Goal: Information Seeking & Learning: Learn about a topic

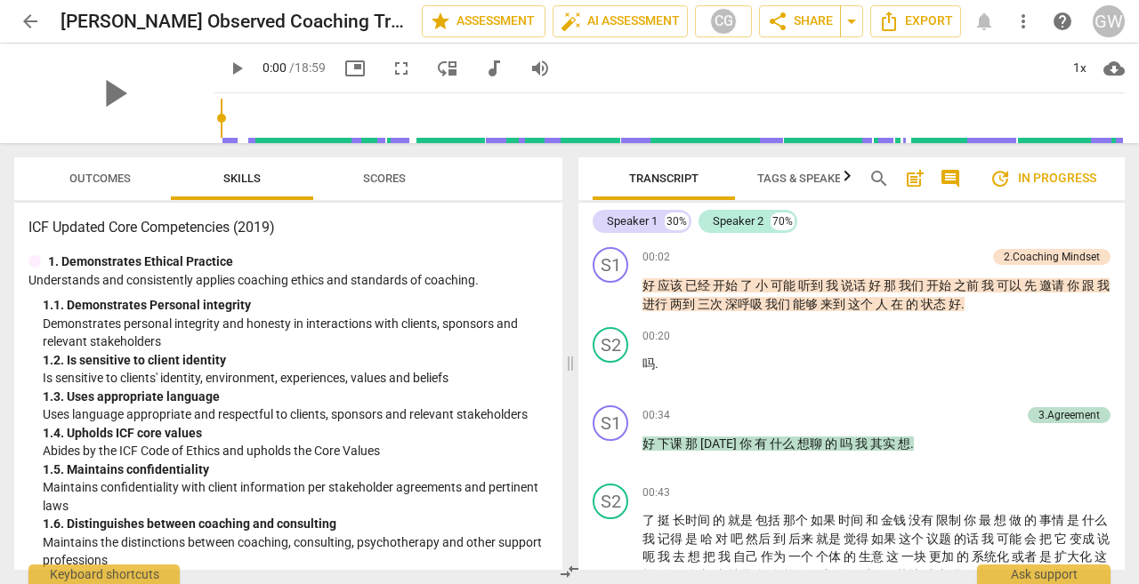
click at [393, 175] on span "Scores" at bounding box center [384, 178] width 43 height 13
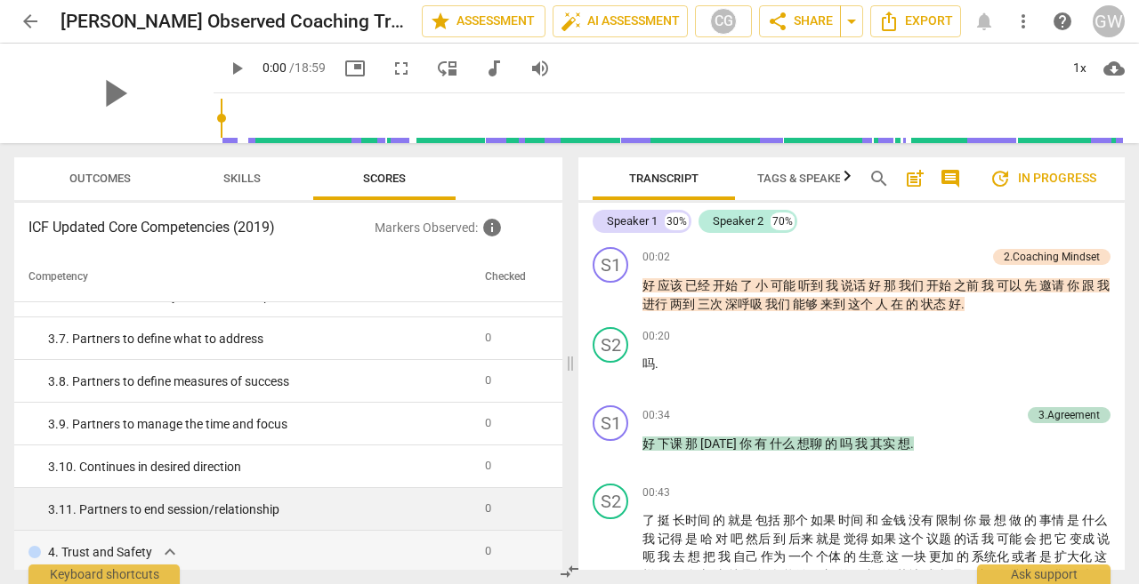
scroll to position [623, 0]
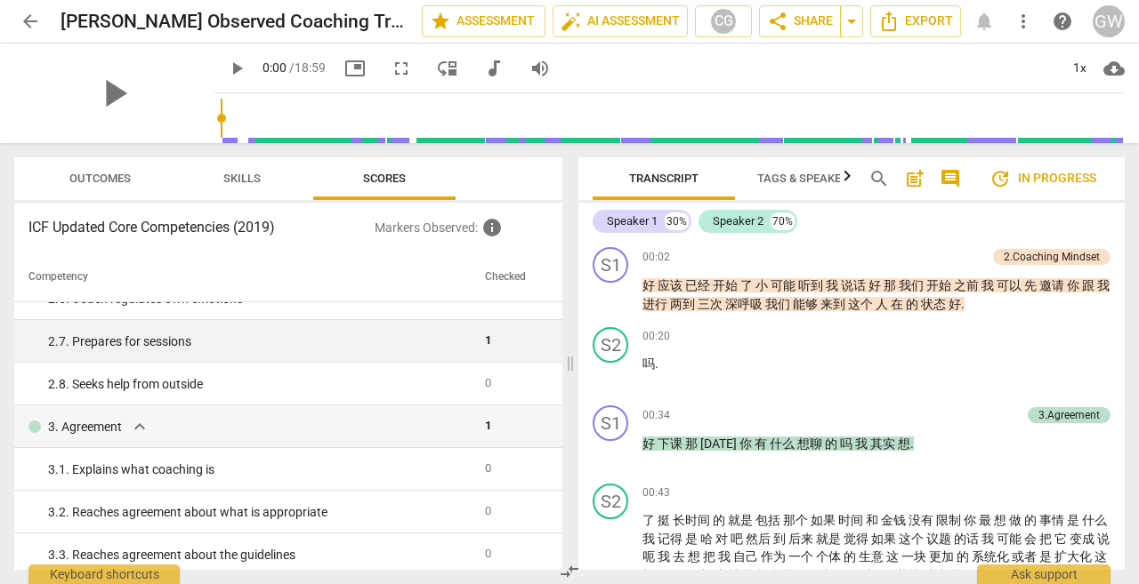
click at [455, 332] on td "2. 7. Prepares for sessions" at bounding box center [245, 341] width 463 height 43
click at [495, 335] on td "1" at bounding box center [512, 341] width 68 height 43
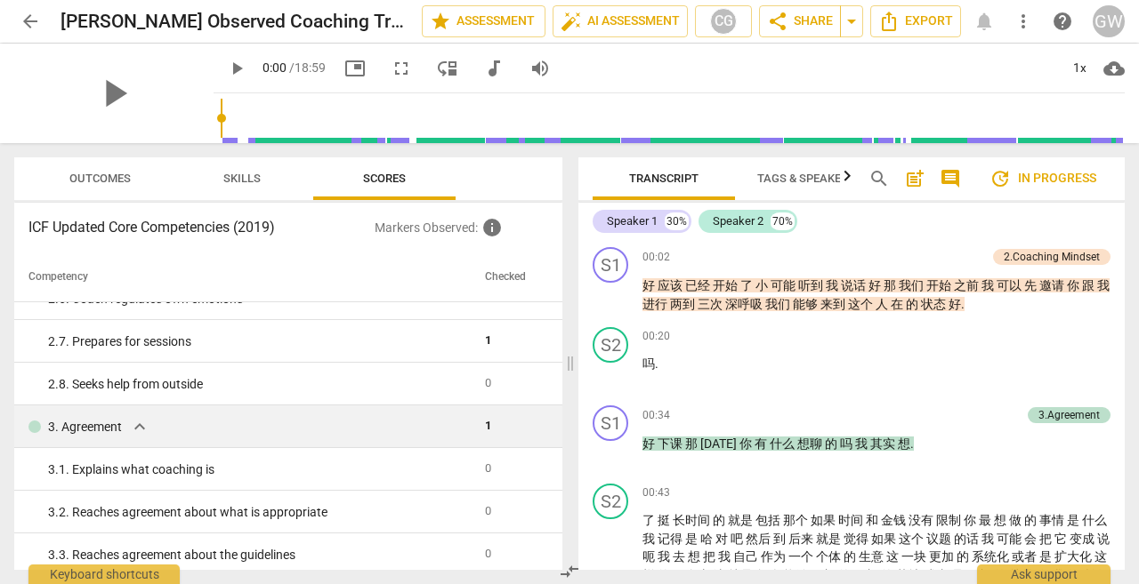
click at [139, 426] on span "expand_more" at bounding box center [139, 426] width 21 height 21
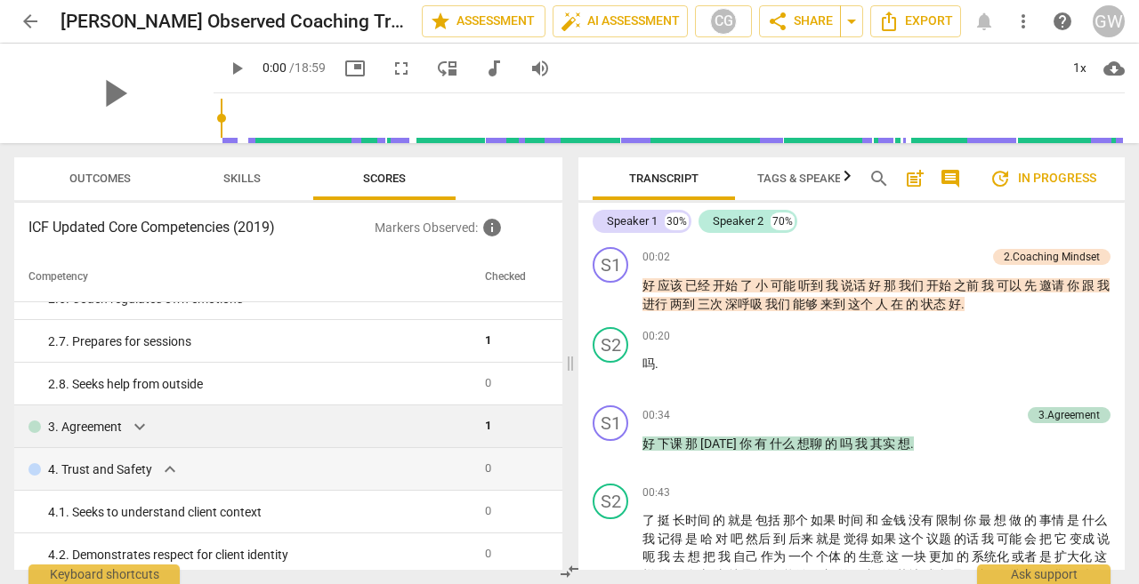
click at [138, 426] on span "expand_more" at bounding box center [139, 426] width 21 height 21
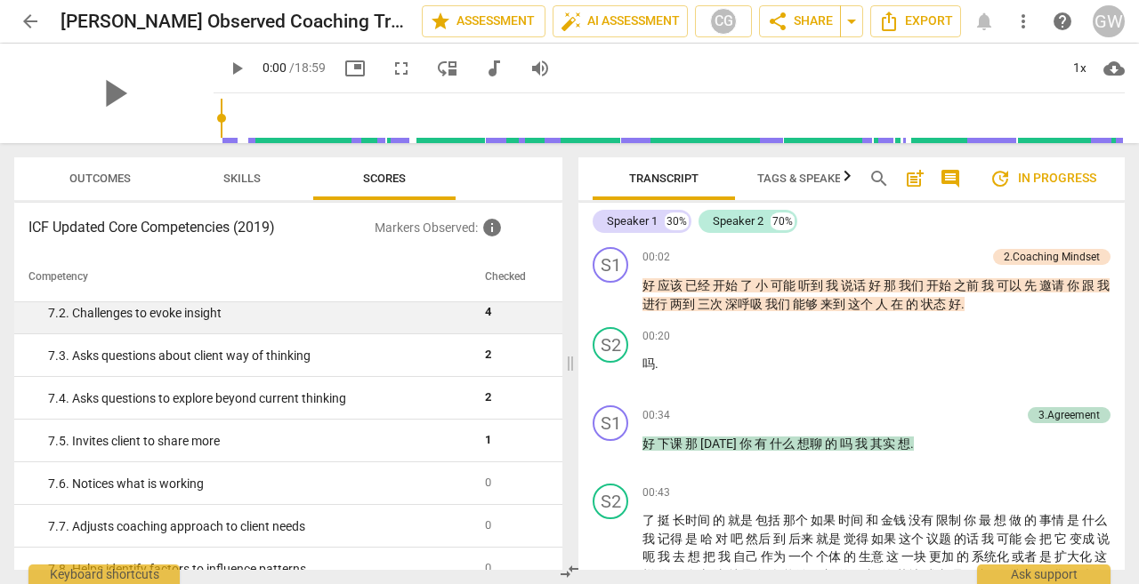
scroll to position [2142, 0]
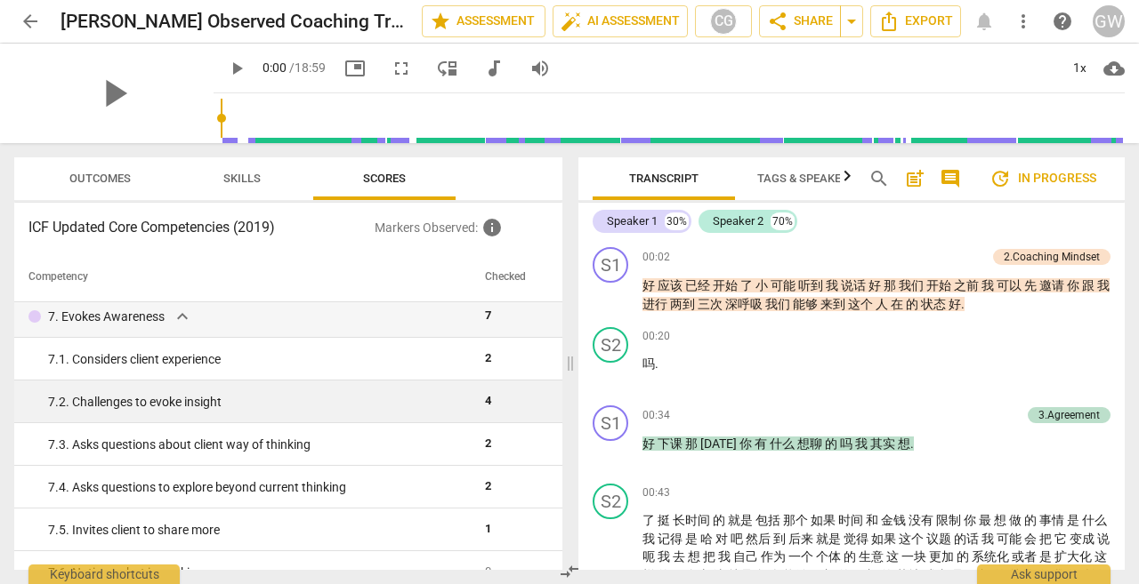
click at [218, 402] on div "7. 2. Challenges to evoke insight" at bounding box center [259, 402] width 423 height 19
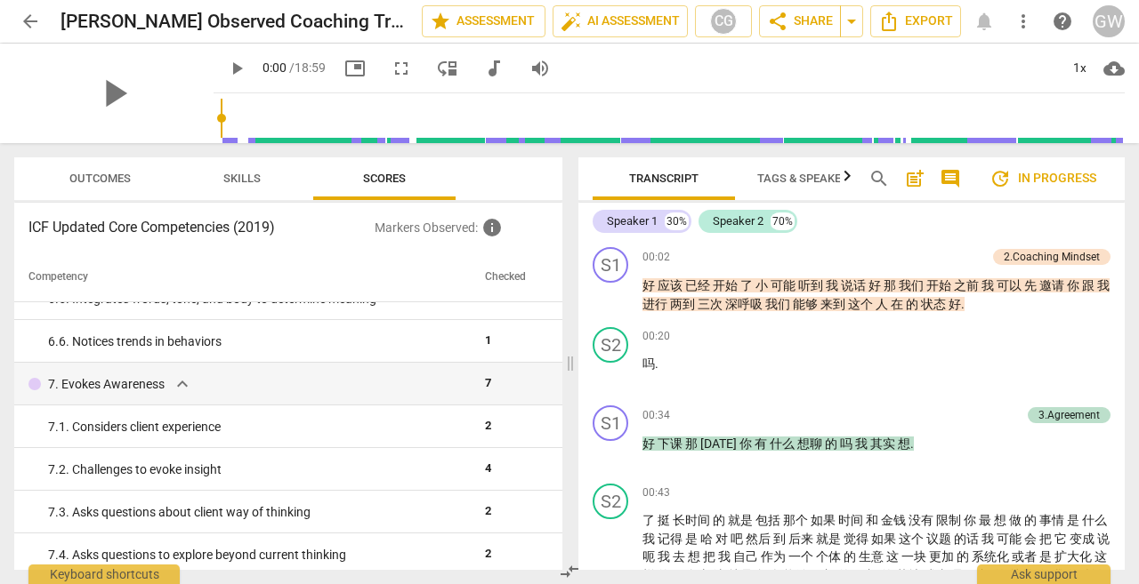
scroll to position [1786, 0]
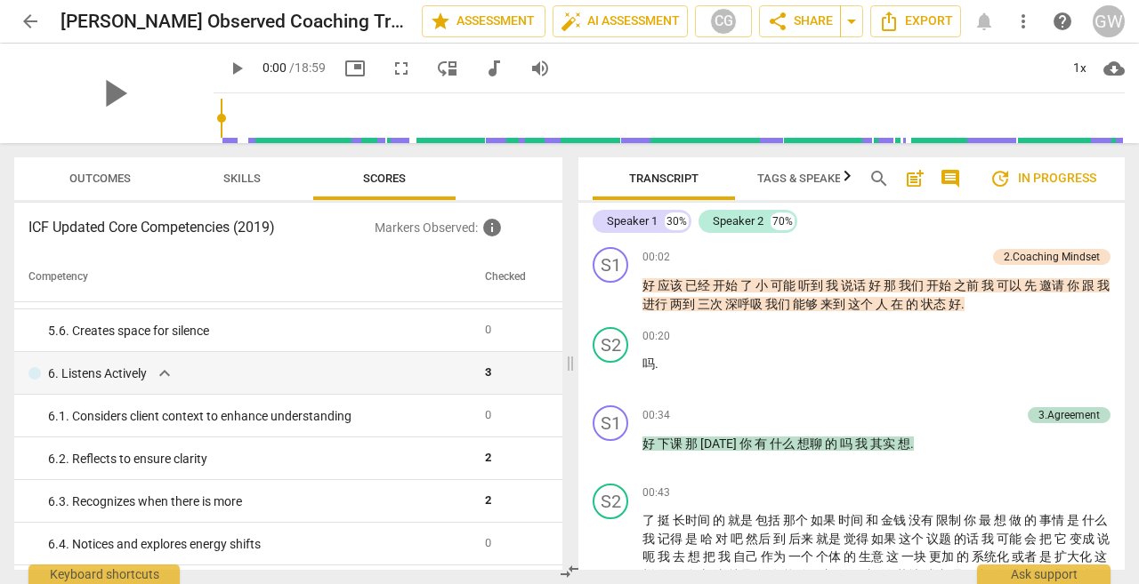
click at [206, 232] on h3 "ICF Updated Core Competencies (2019)" at bounding box center [201, 227] width 346 height 21
click at [234, 230] on h3 "ICF Updated Core Competencies (2019)" at bounding box center [201, 227] width 346 height 21
click at [114, 186] on span "Outcomes" at bounding box center [100, 179] width 104 height 24
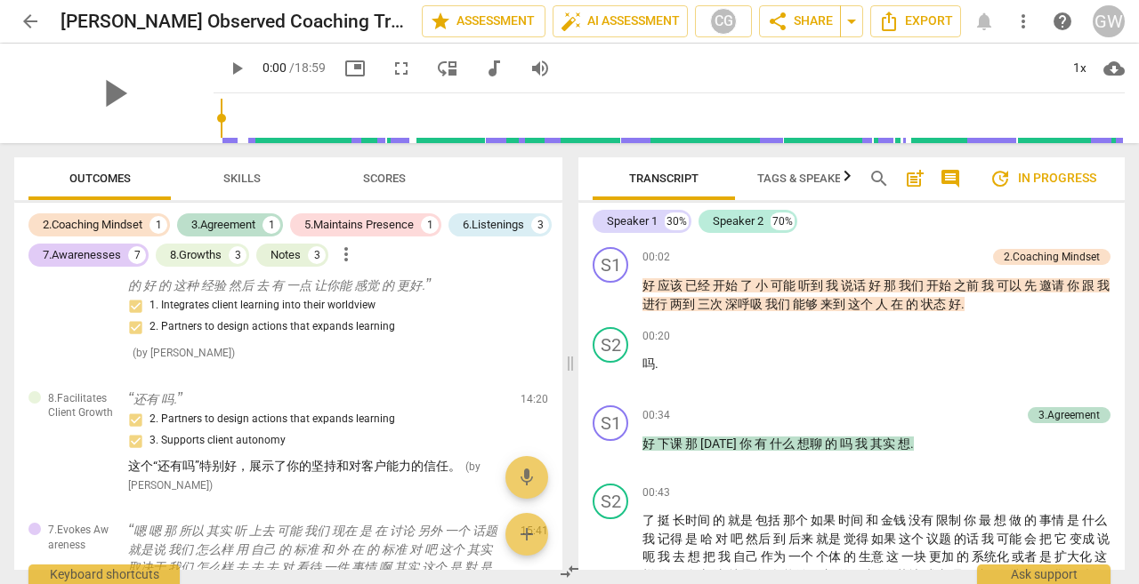
scroll to position [1855, 0]
